Goal: Check status: Check status

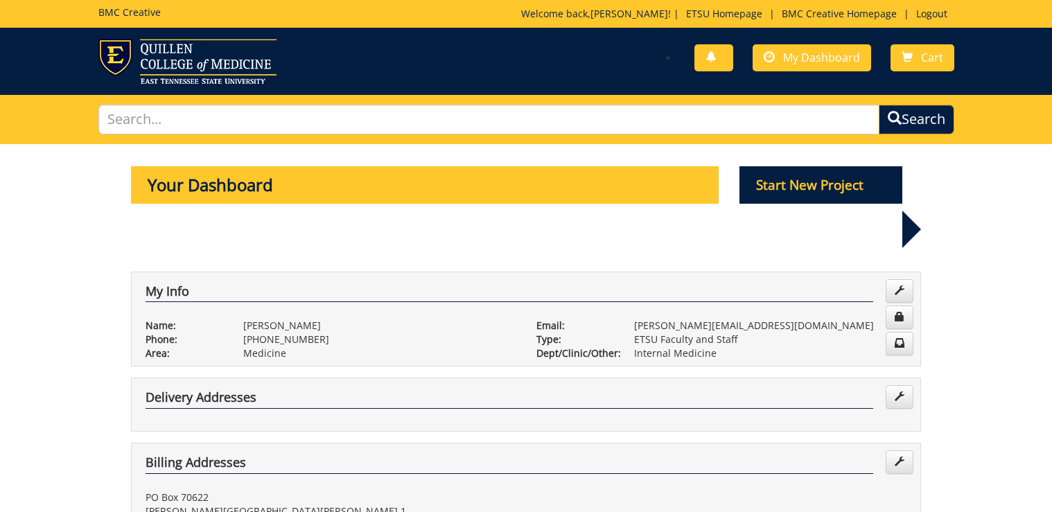
scroll to position [555, 0]
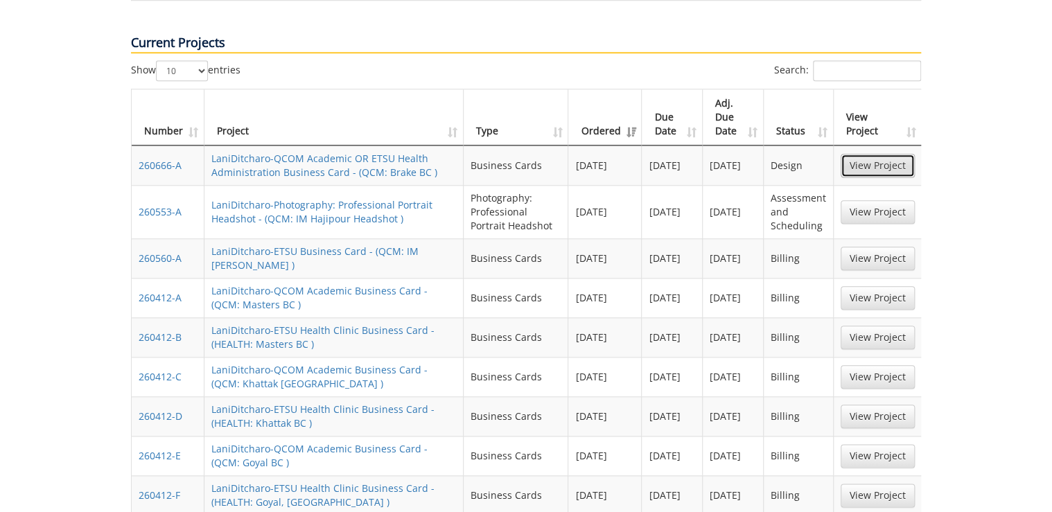
click at [909, 159] on link "View Project" at bounding box center [878, 166] width 74 height 24
click at [873, 209] on link "View Project" at bounding box center [878, 212] width 74 height 24
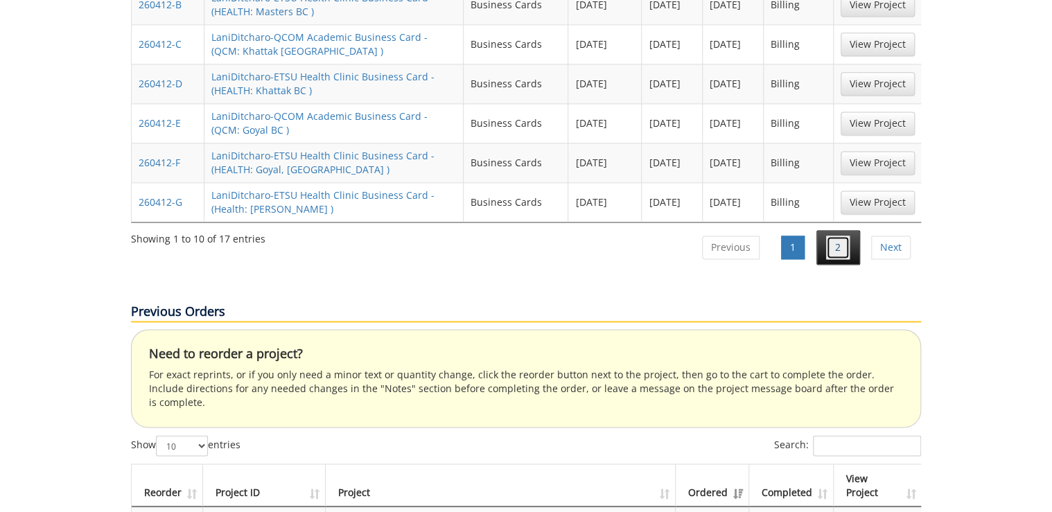
click at [841, 245] on link "2" at bounding box center [838, 248] width 24 height 24
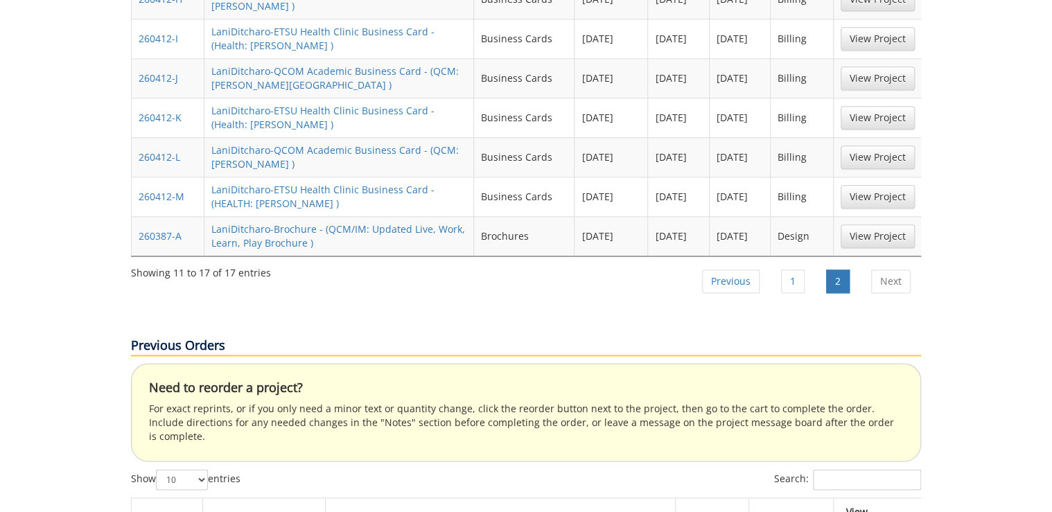
scroll to position [665, 0]
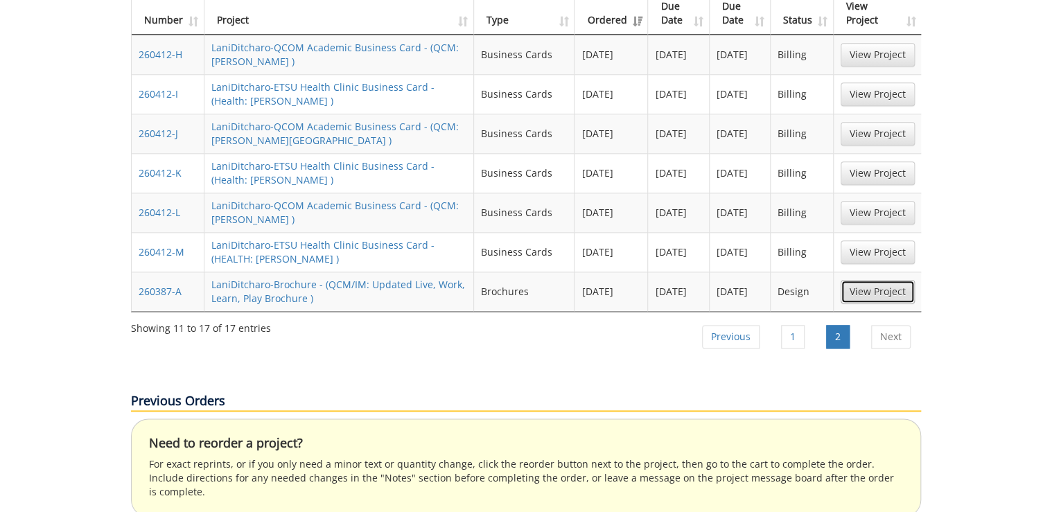
click at [887, 283] on link "View Project" at bounding box center [878, 292] width 74 height 24
click at [751, 335] on link "Previous" at bounding box center [731, 337] width 58 height 24
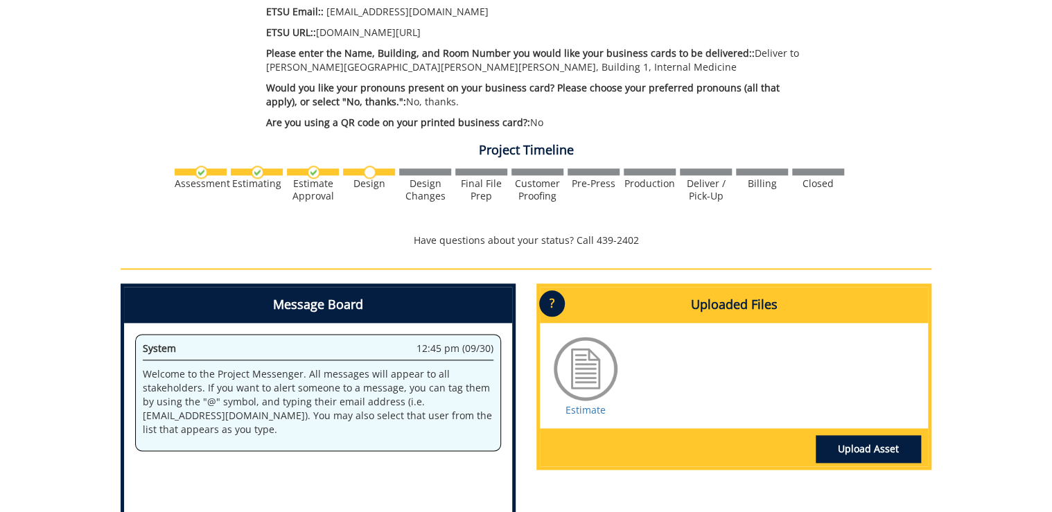
scroll to position [887, 0]
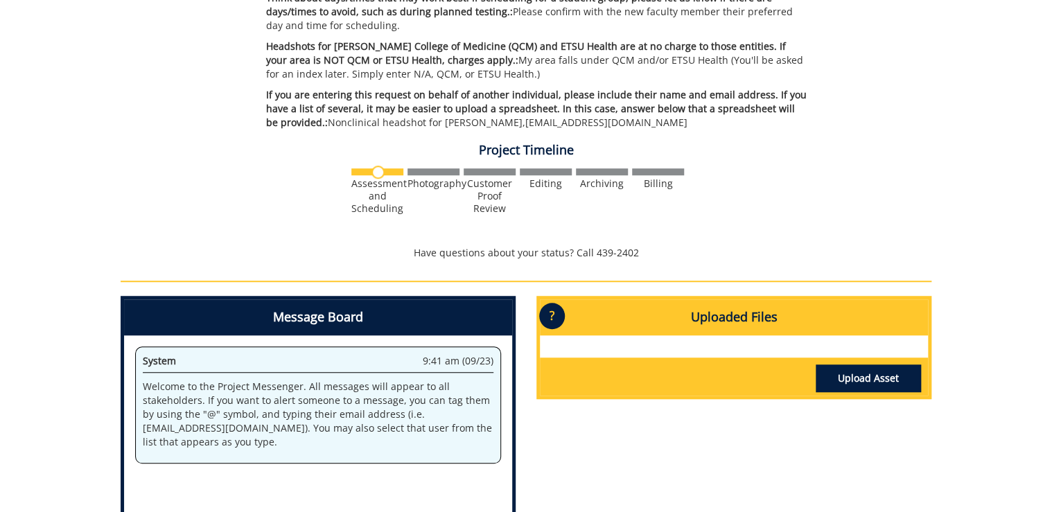
scroll to position [592, 0]
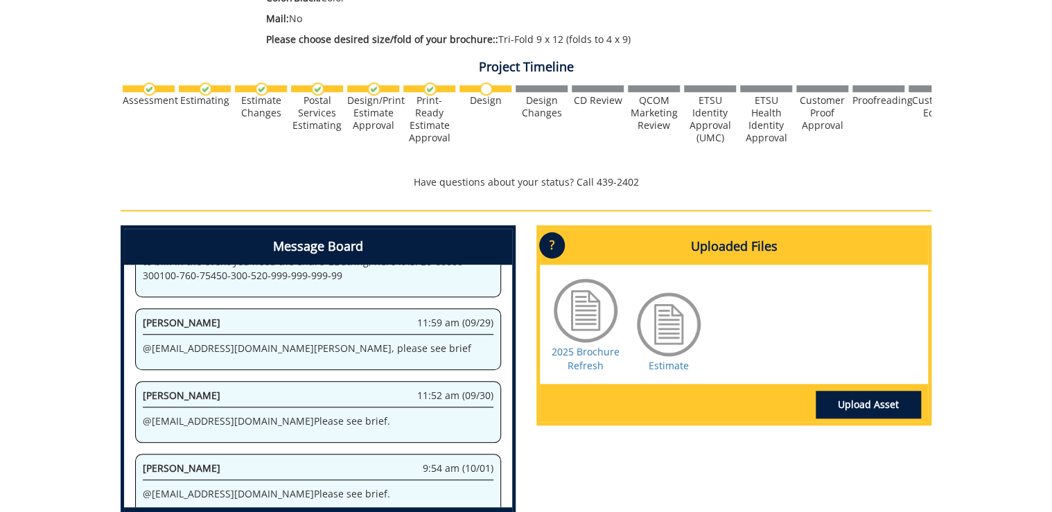
scroll to position [444, 0]
